Goal: Task Accomplishment & Management: Use online tool/utility

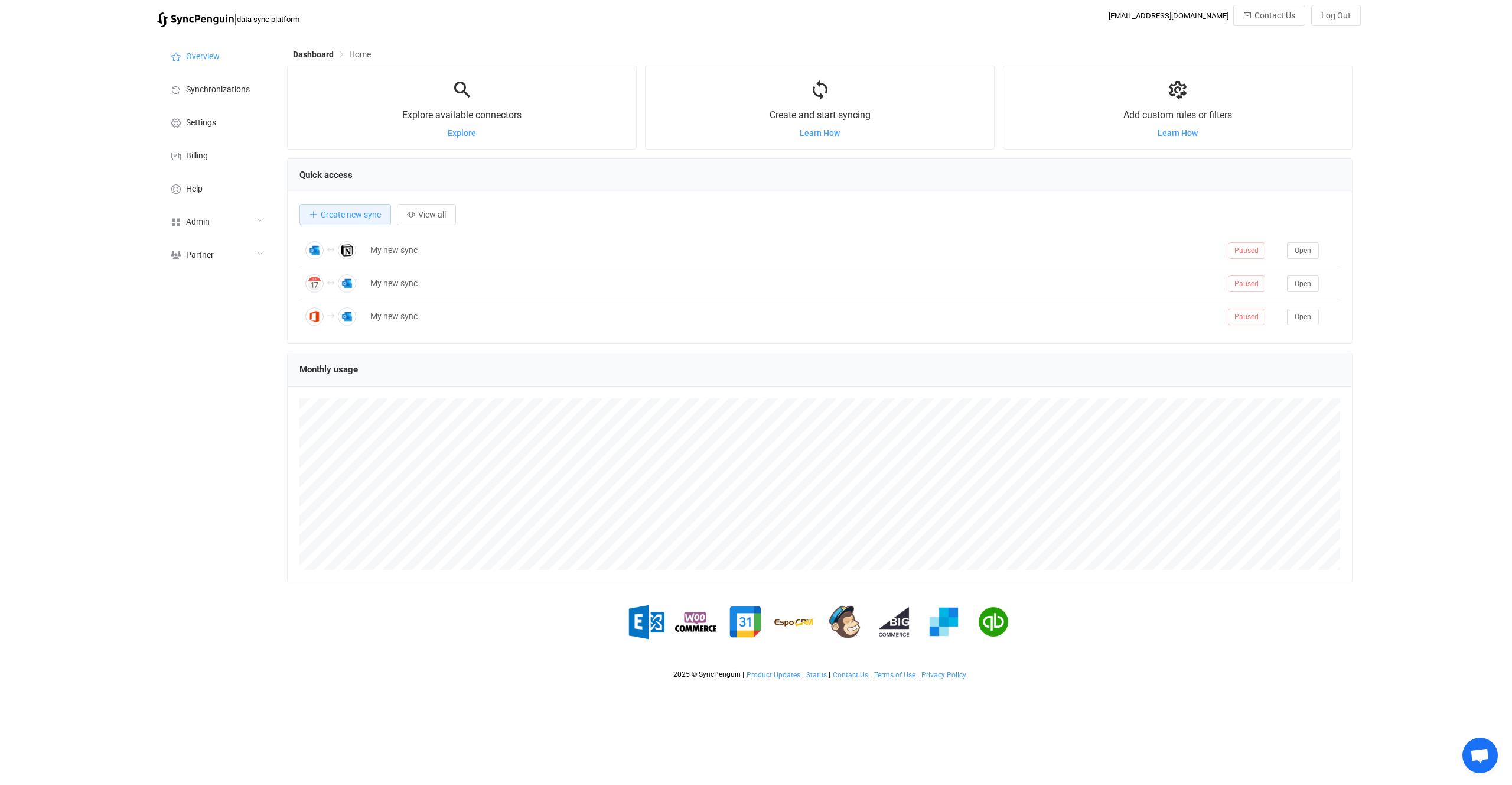
scroll to position [229, 1065]
click at [255, 88] on li "Synchronizations" at bounding box center [216, 89] width 118 height 33
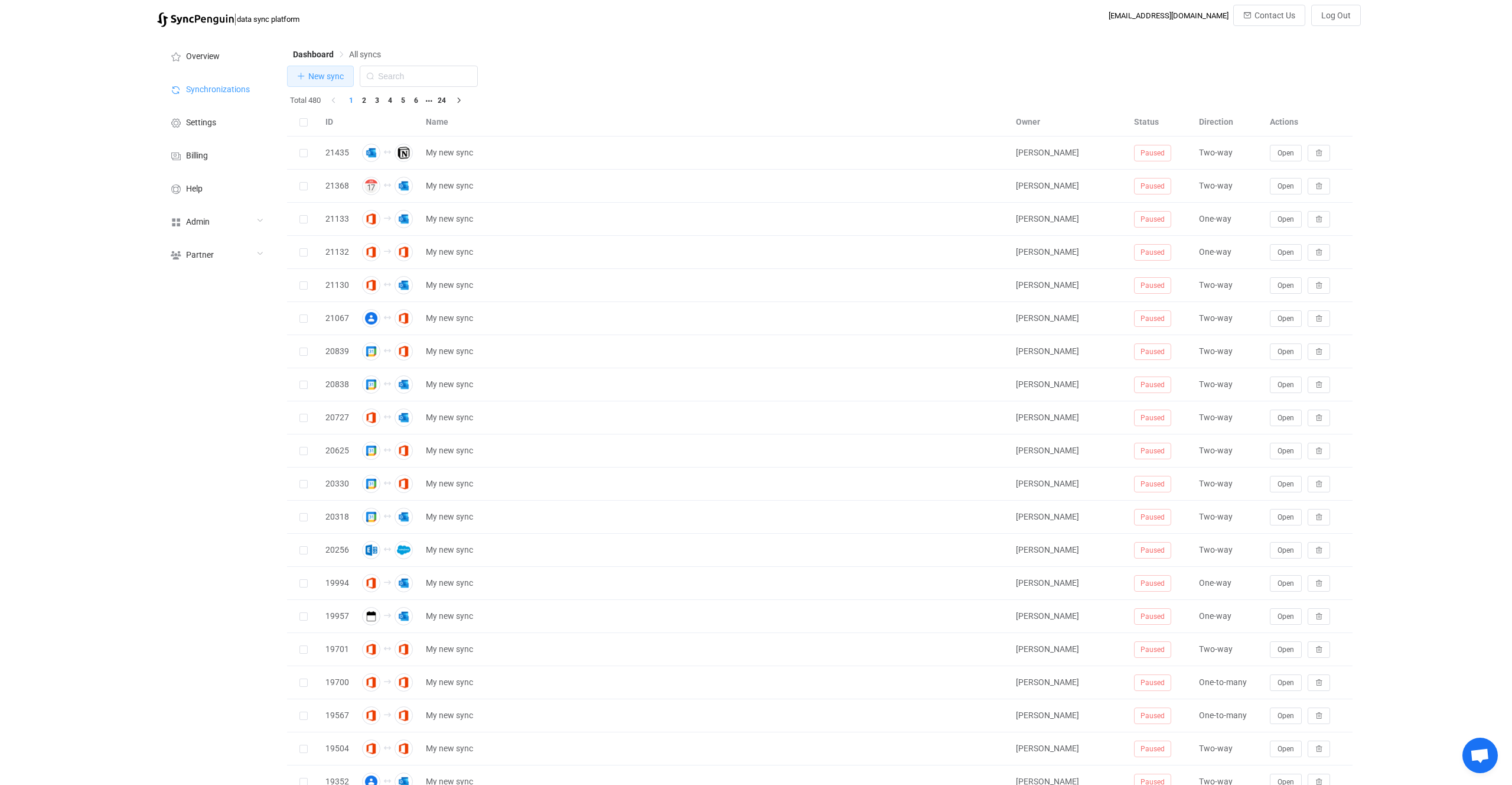
click at [333, 70] on button "New sync" at bounding box center [320, 76] width 66 height 21
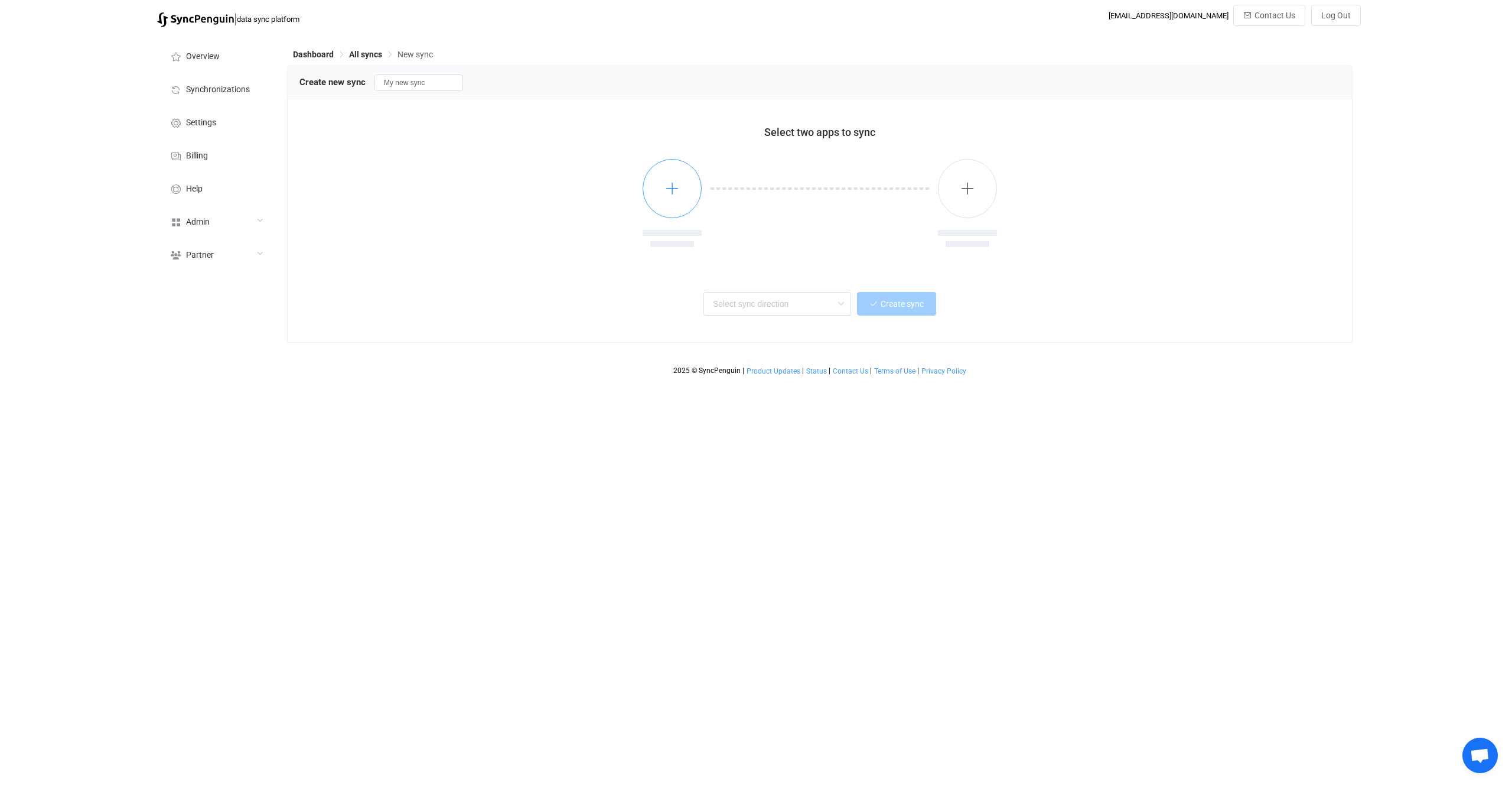
click at [669, 182] on icon "button" at bounding box center [672, 188] width 15 height 15
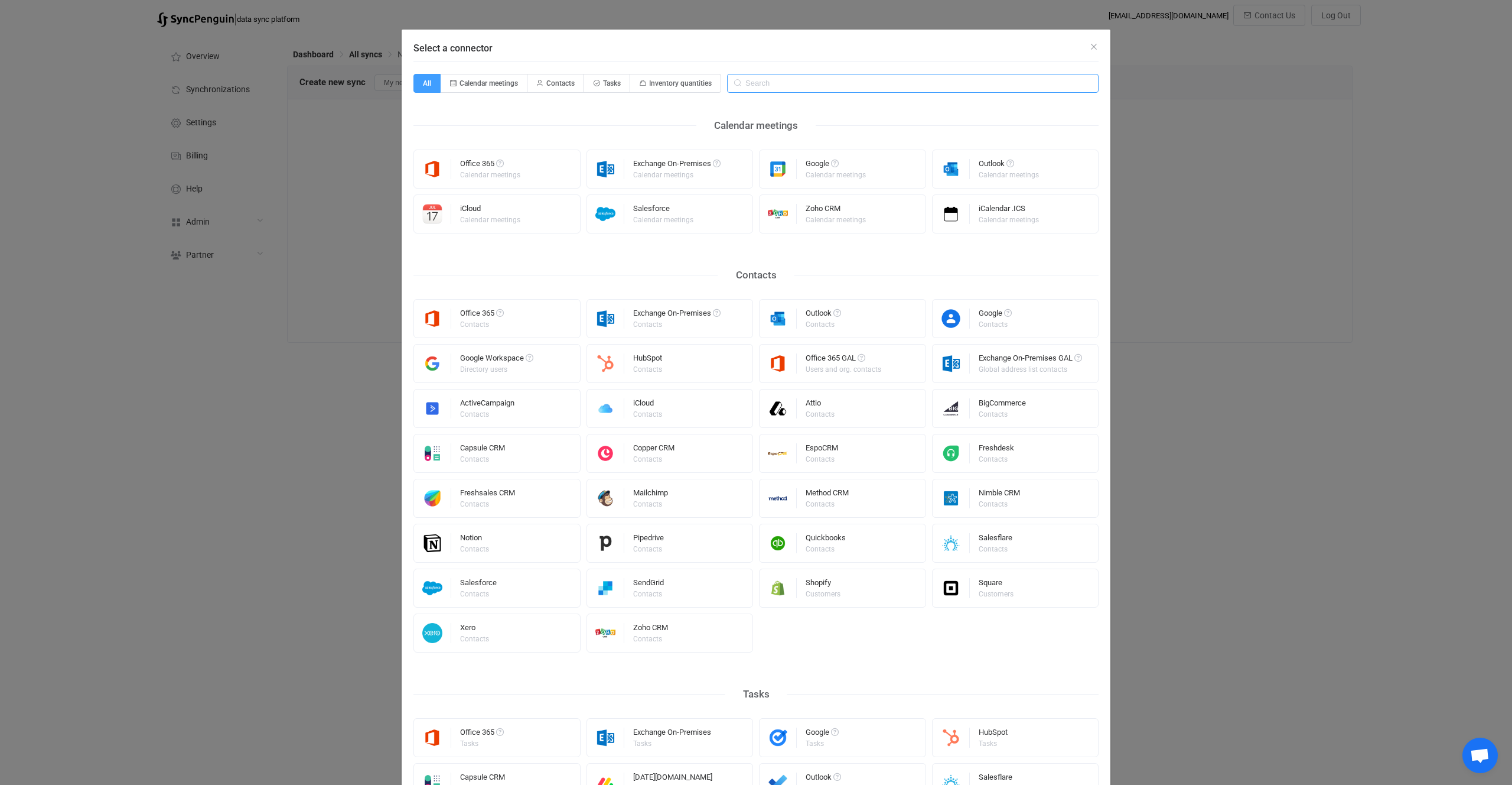
click at [794, 87] on input "Select a connector" at bounding box center [913, 83] width 371 height 19
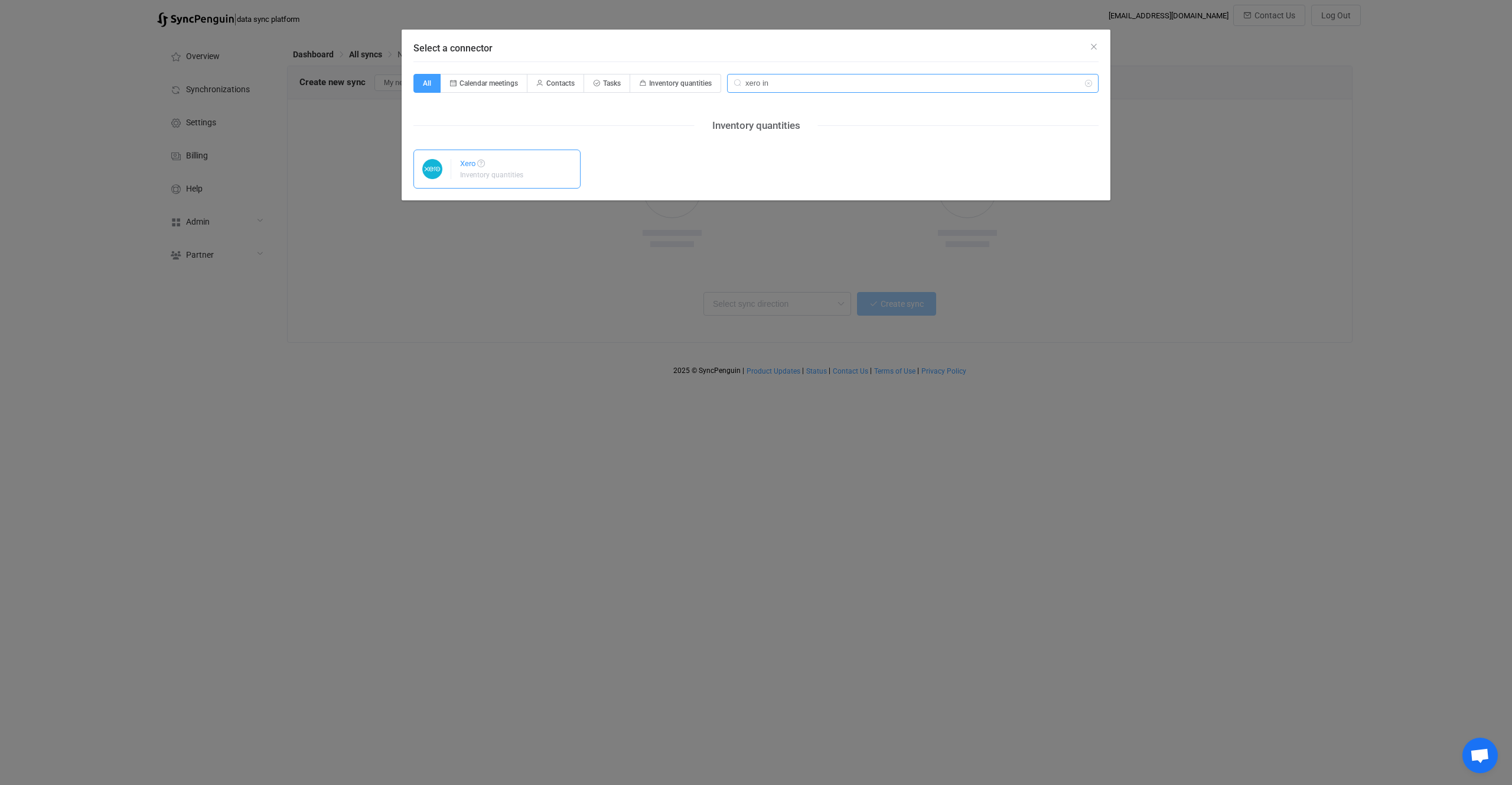
type input "xero in"
click at [504, 179] on div "Inventory quantities" at bounding box center [491, 175] width 63 height 7
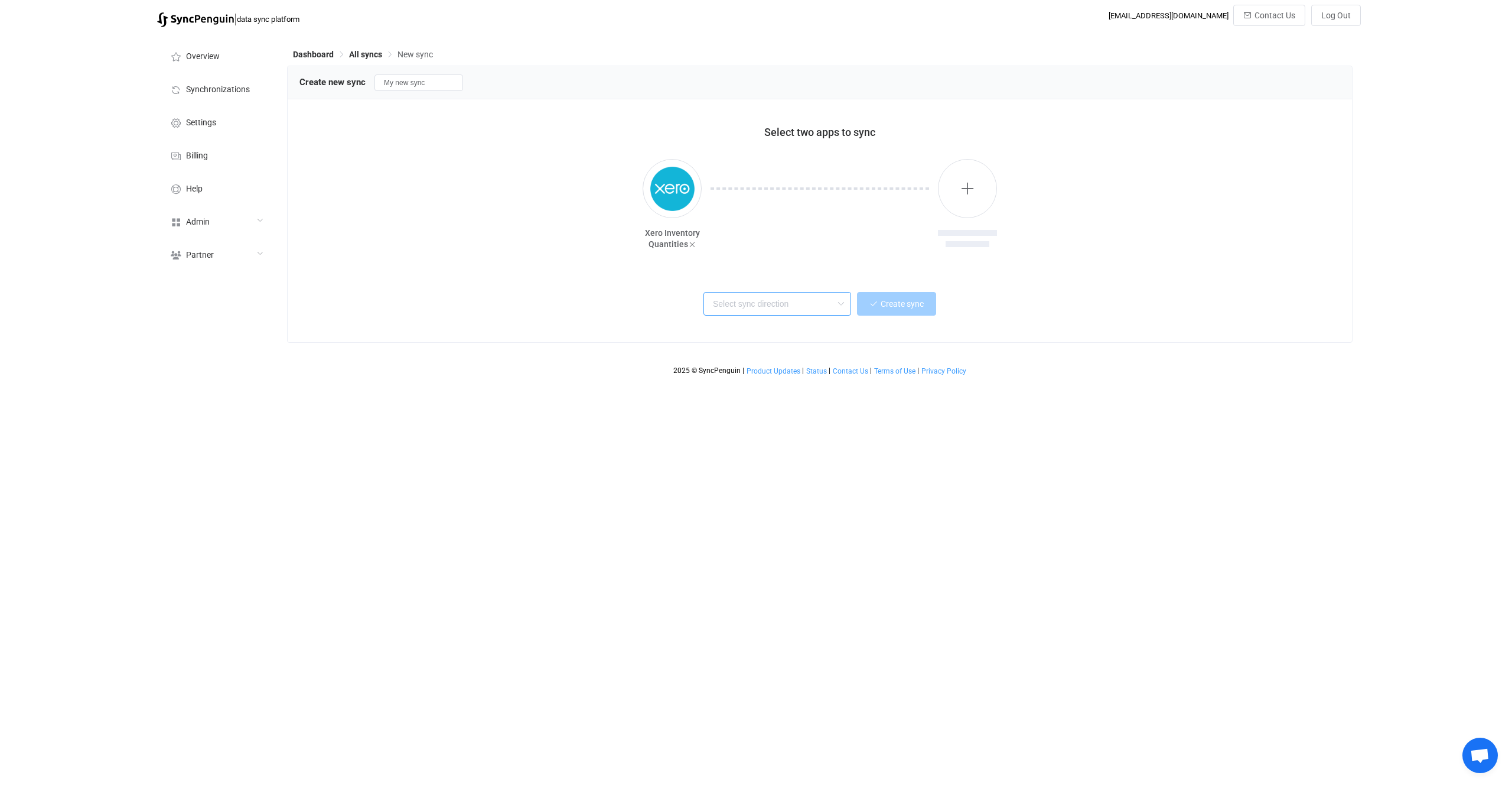
click at [800, 292] on input "text" at bounding box center [777, 303] width 148 height 24
click at [769, 335] on div "Two-way" at bounding box center [777, 335] width 123 height 16
type input "Two-way"
click at [953, 185] on button "button" at bounding box center [967, 188] width 59 height 59
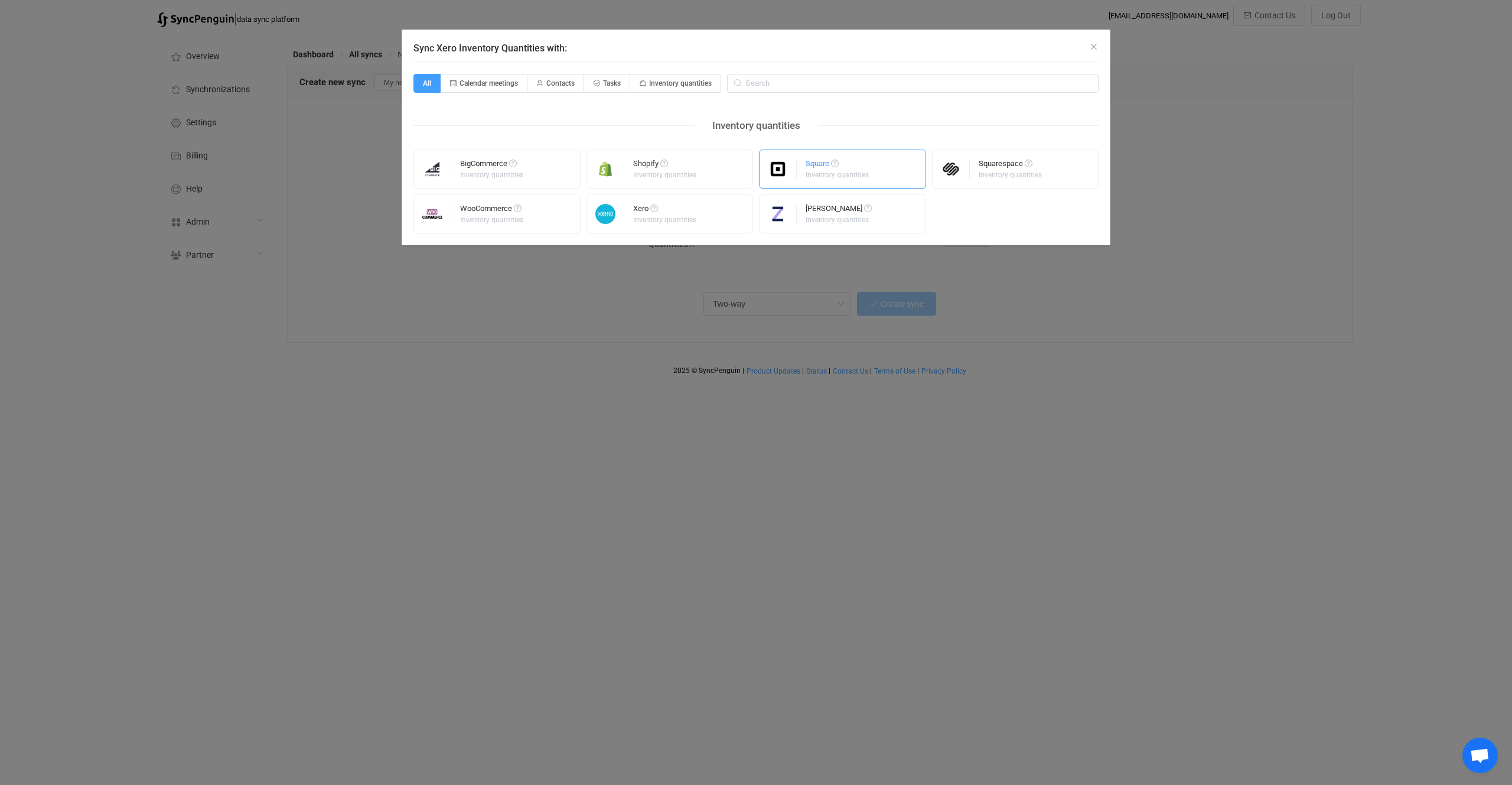
click at [851, 170] on div "Square" at bounding box center [838, 165] width 65 height 12
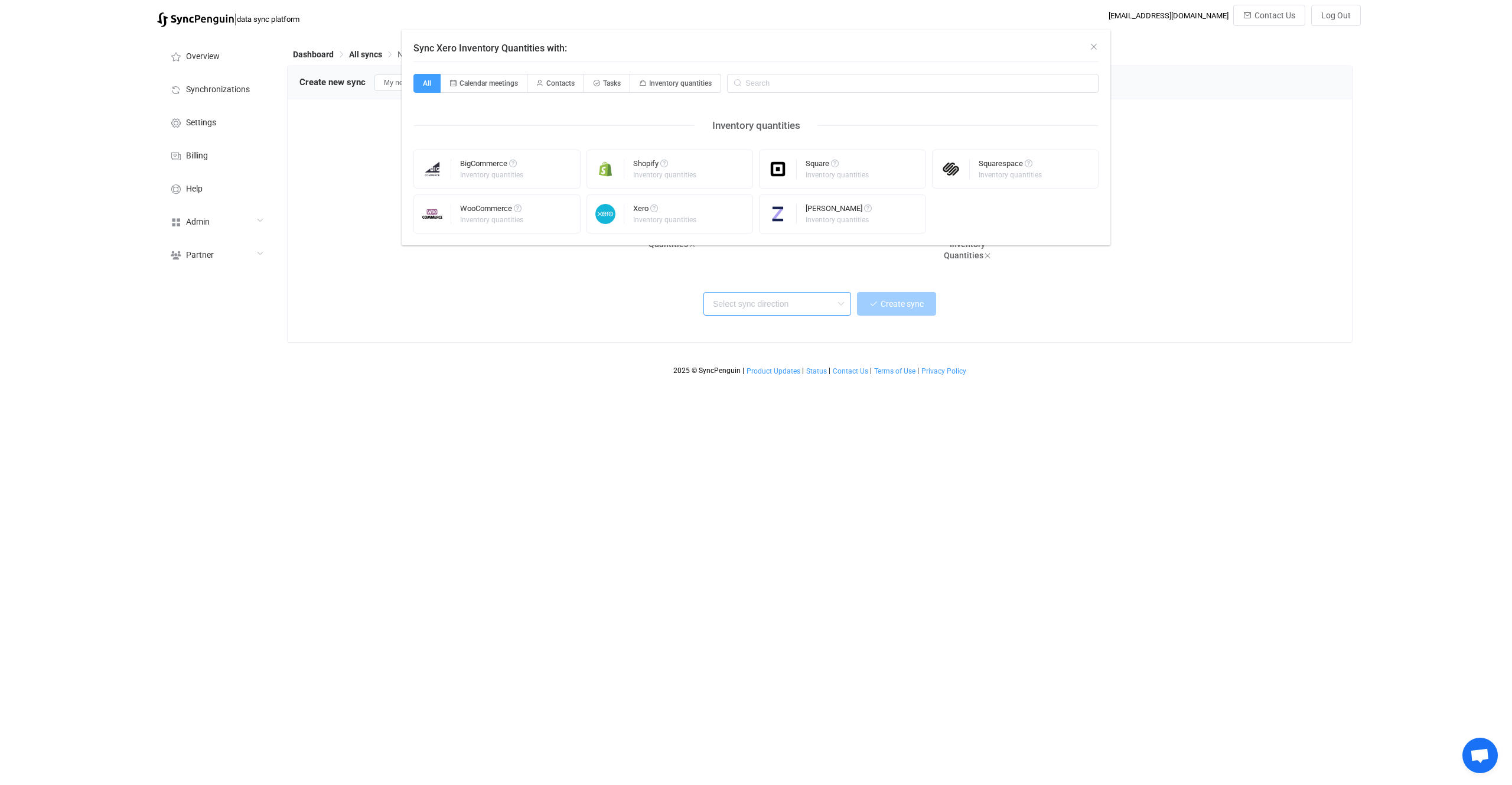
click at [817, 306] on input "text" at bounding box center [777, 303] width 148 height 24
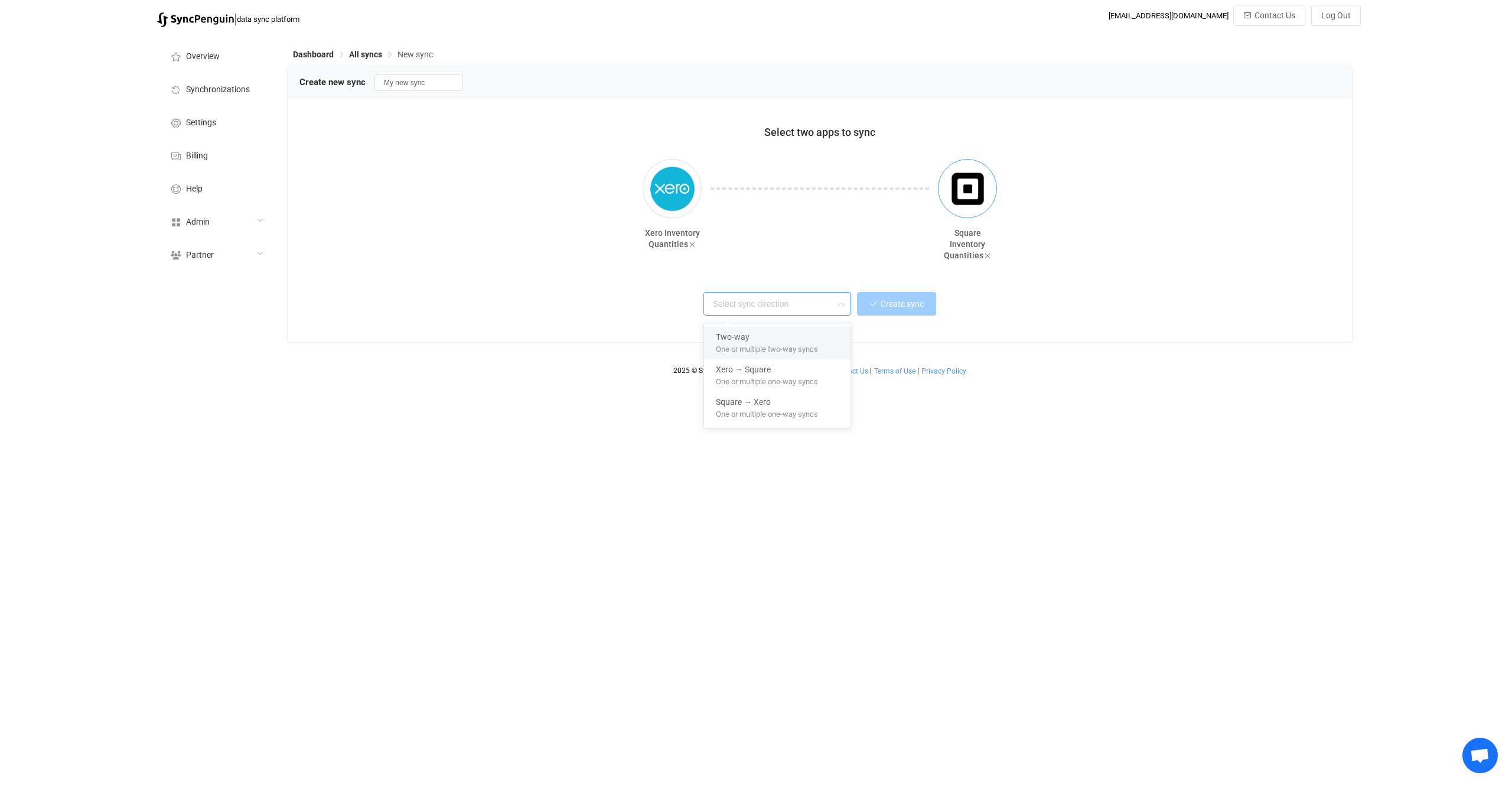
click at [949, 195] on img "button" at bounding box center [968, 188] width 44 height 44
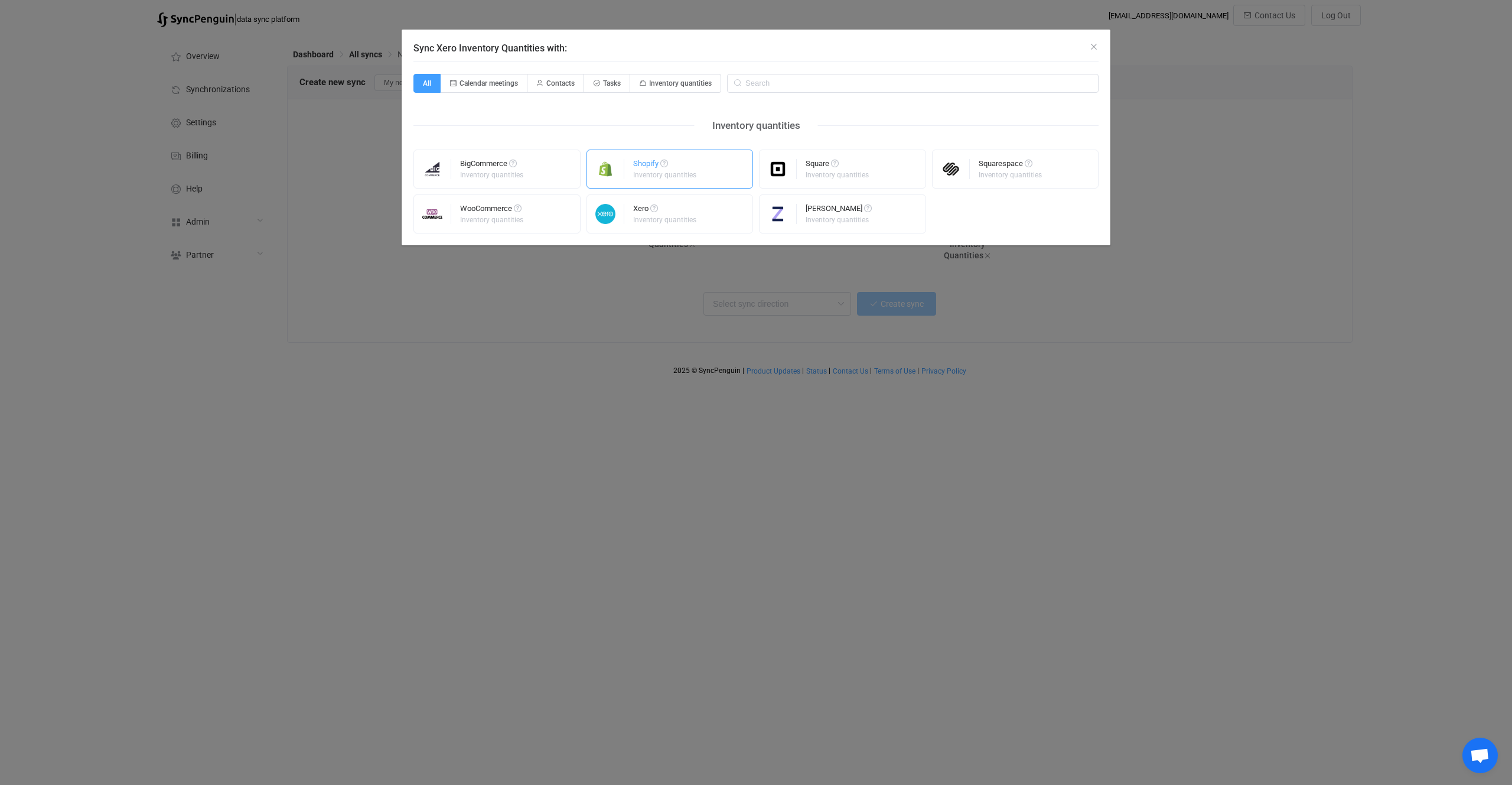
click at [632, 175] on div "Shopify Inventory quantities" at bounding box center [670, 169] width 167 height 39
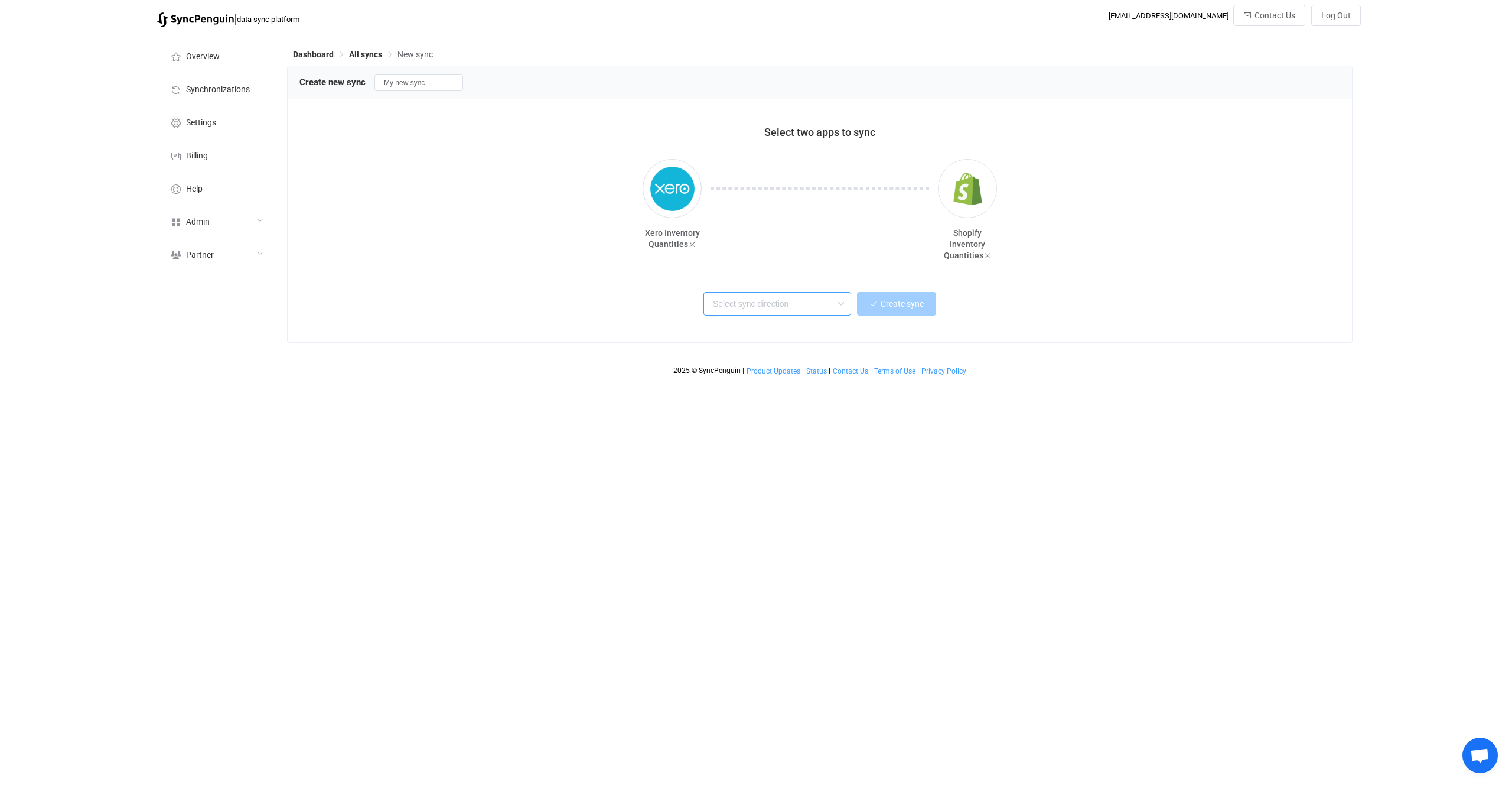
click at [820, 307] on input "text" at bounding box center [777, 303] width 148 height 24
click at [776, 340] on span "One or multiple two-way syncs" at bounding box center [767, 346] width 103 height 13
type input "Two-way"
click at [897, 301] on span "Create sync" at bounding box center [902, 304] width 43 height 10
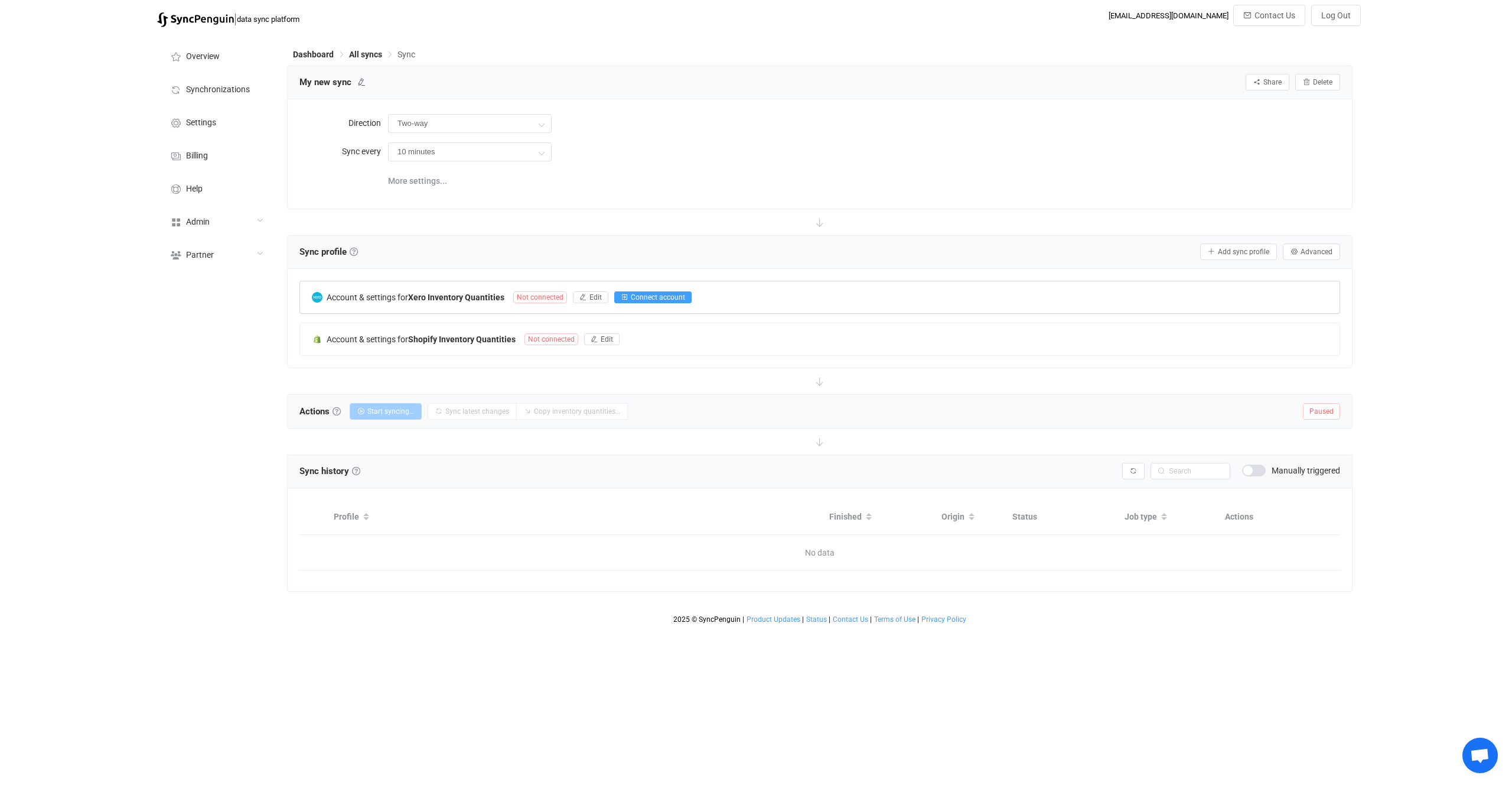
click at [631, 299] on span "Connect account" at bounding box center [658, 297] width 54 height 8
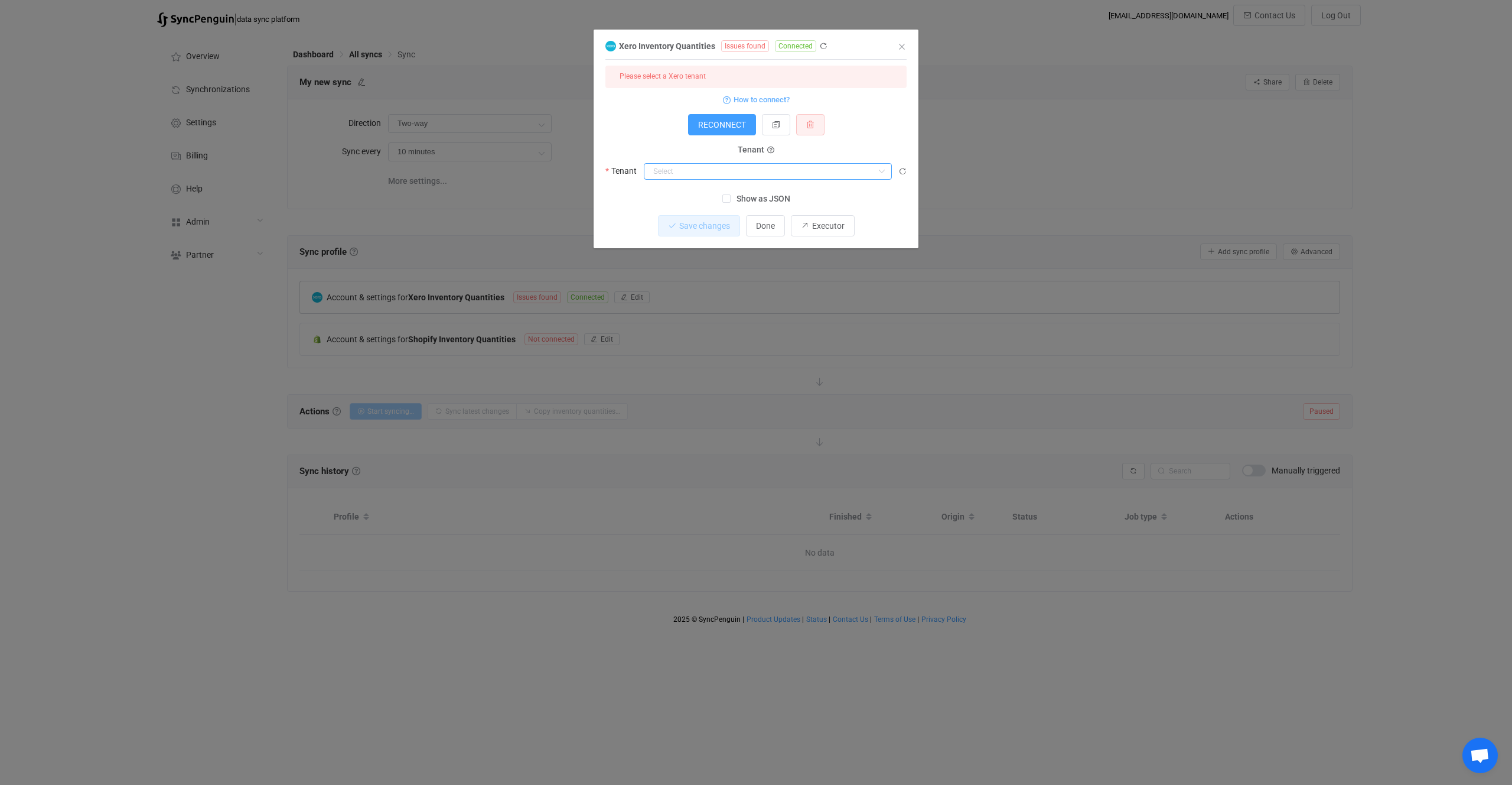
click at [676, 165] on input "dialog" at bounding box center [768, 171] width 248 height 17
click at [677, 206] on li "SyncPenguin Test" at bounding box center [767, 200] width 247 height 20
type input "SyncPenguin Test"
click at [684, 213] on div "1 { { "accessToken": "***", "refreshToken": "***", "tenantId": "e1cbfe07-86c8-4…" at bounding box center [756, 154] width 301 height 188
click at [684, 218] on button "Save changes" at bounding box center [689, 225] width 82 height 21
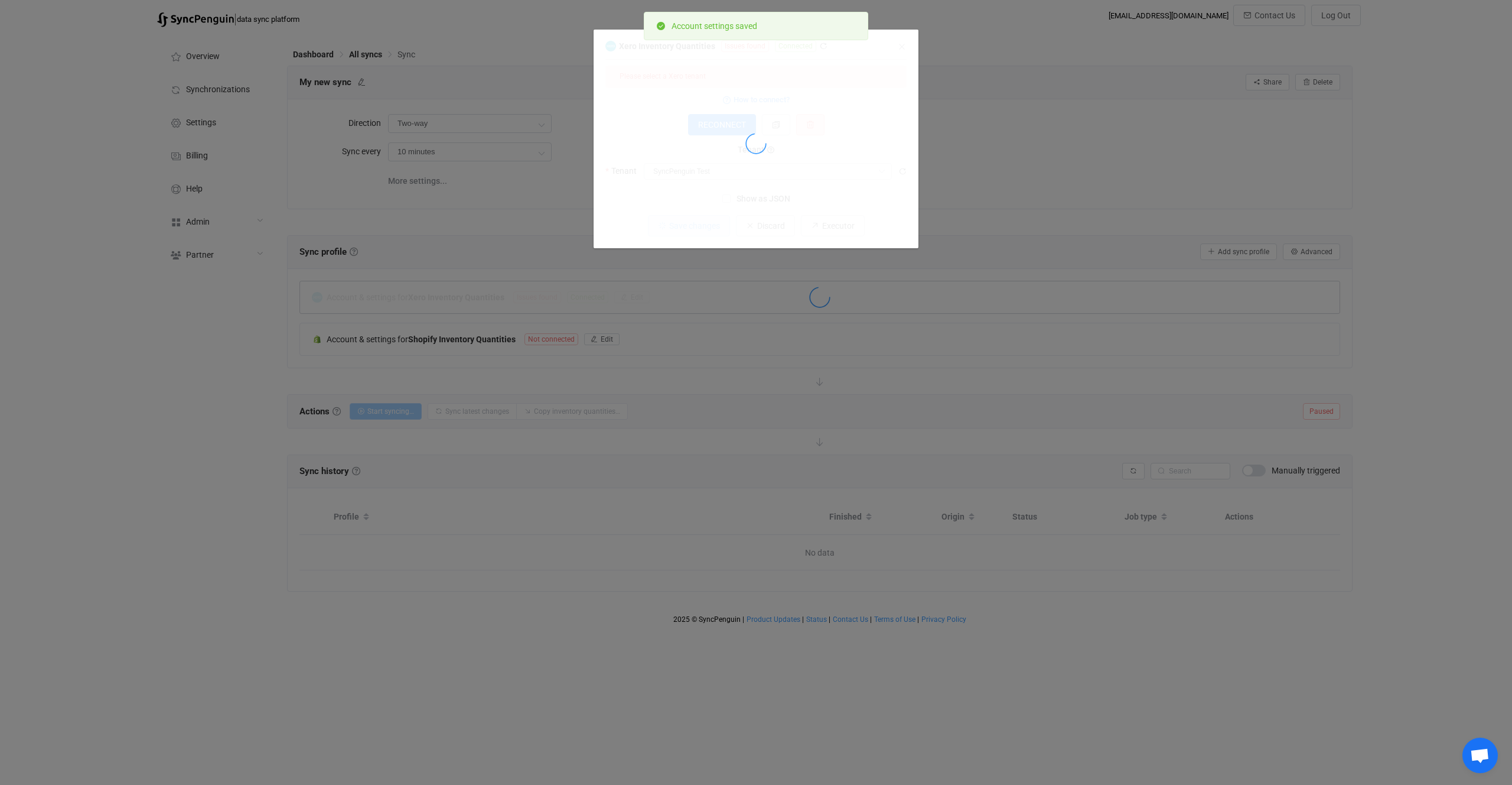
click at [613, 133] on div "dialog" at bounding box center [756, 145] width 301 height 30
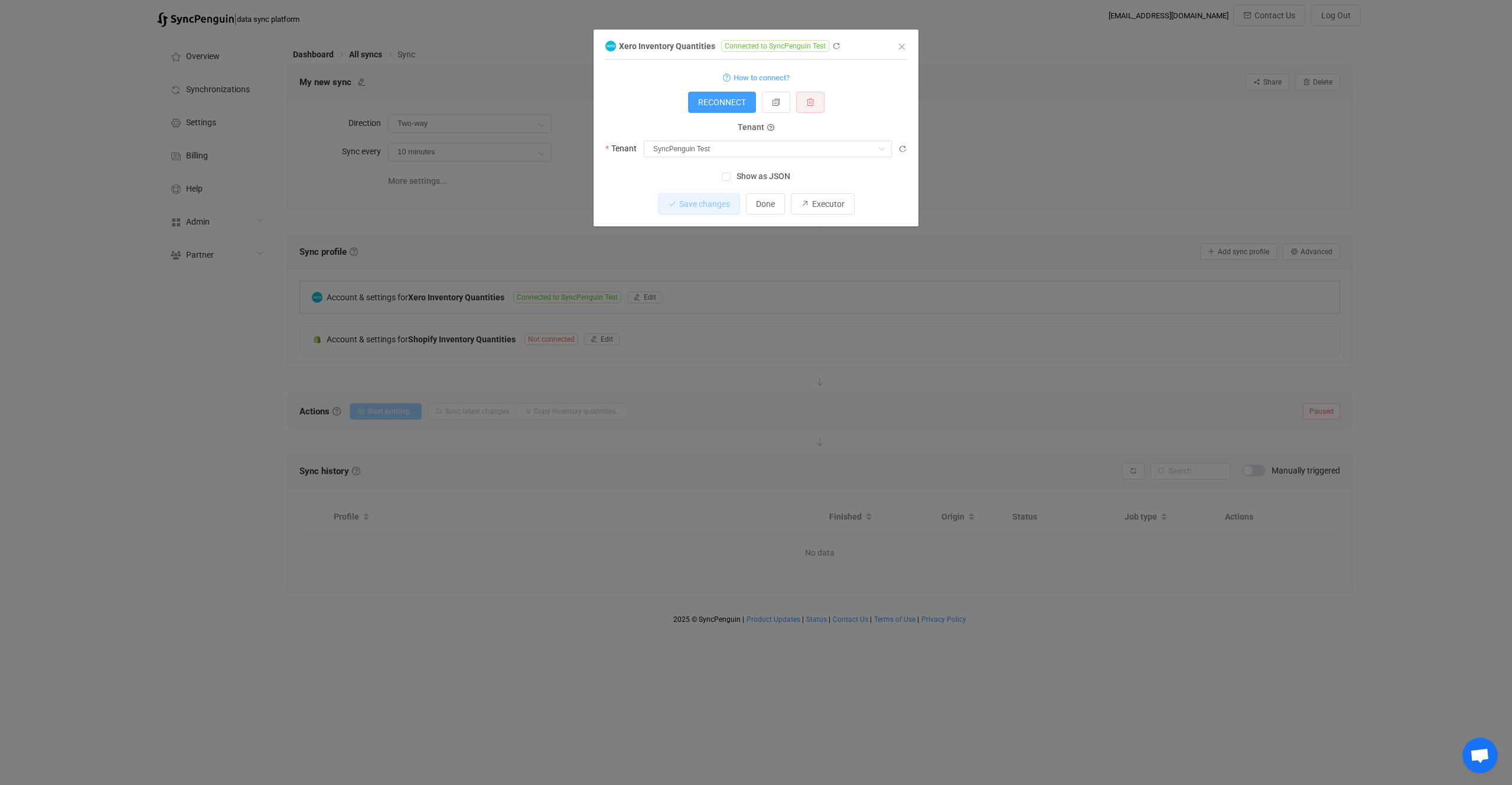
click at [789, 307] on div "Xero Inventory Quantities Connected to SyncPenguin Test 1 { { "accessToken": "*…" at bounding box center [756, 392] width 1512 height 785
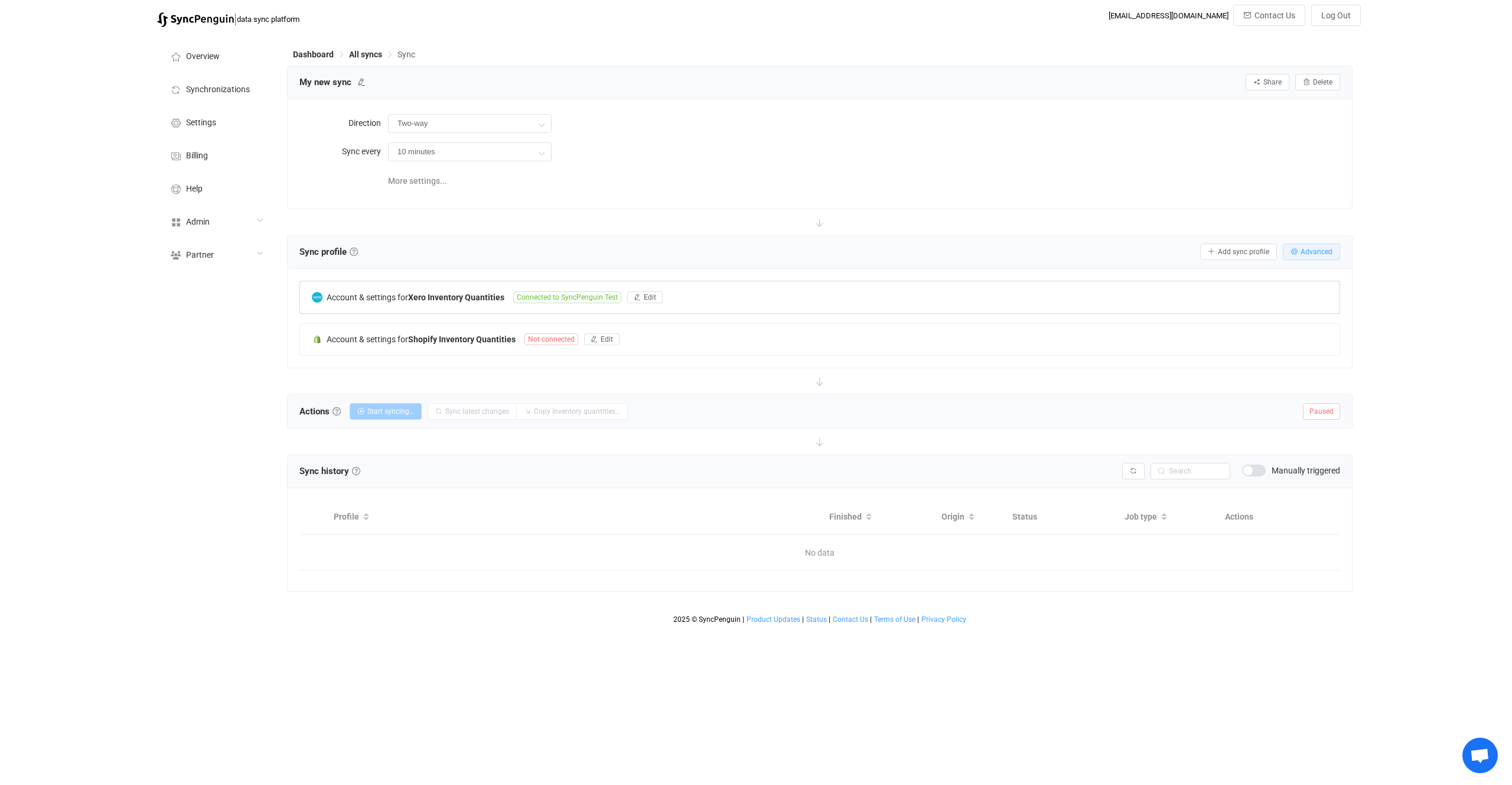
click at [1312, 253] on span "Advanced" at bounding box center [1317, 252] width 32 height 8
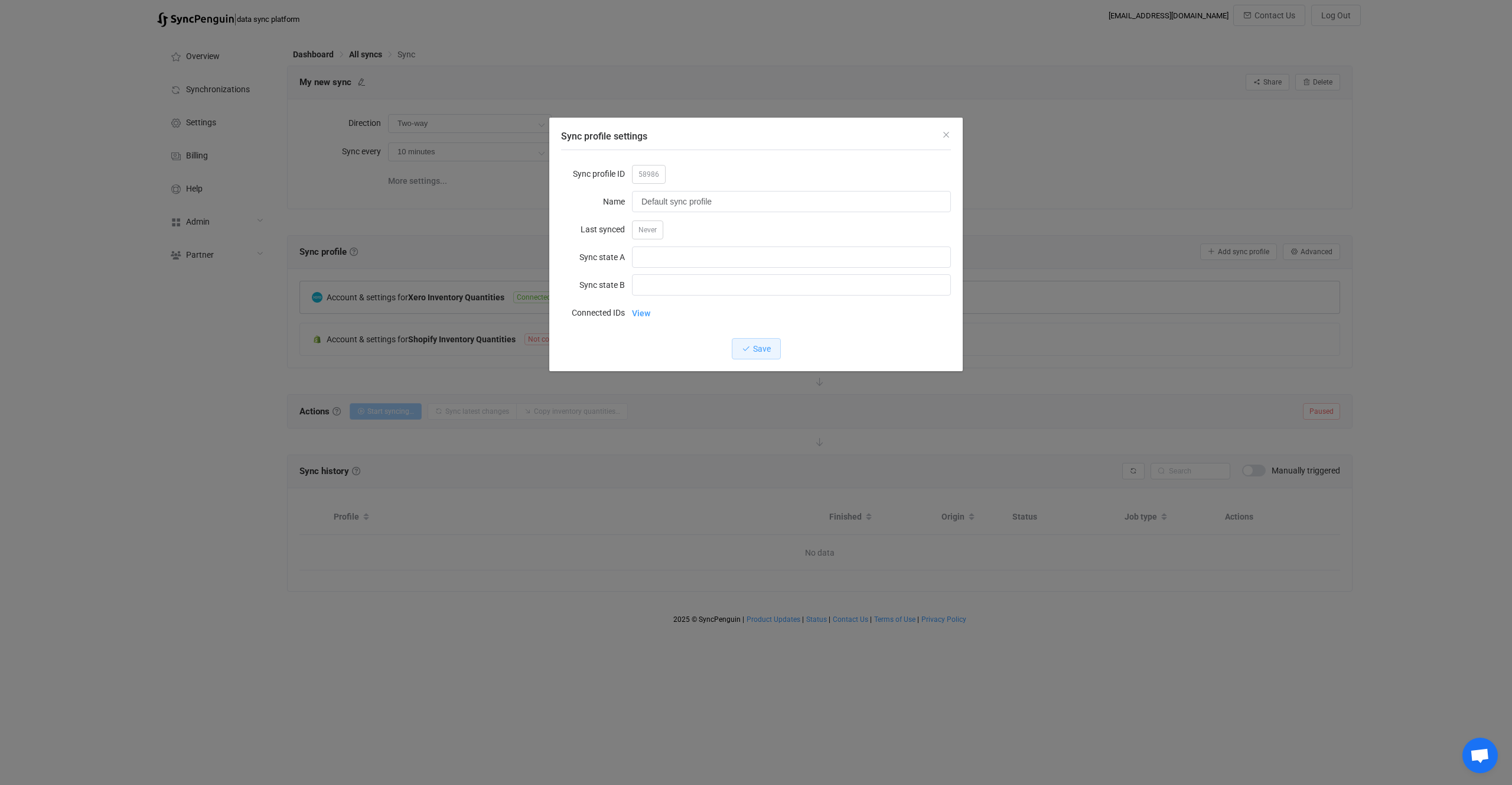
click at [644, 174] on span "58986" at bounding box center [648, 174] width 34 height 19
copy span "58986"
click at [666, 519] on div "Sync profile settings Sync profile ID 58986 Name Default sync profile Last sync…" at bounding box center [756, 392] width 1512 height 785
